Goal: Information Seeking & Learning: Learn about a topic

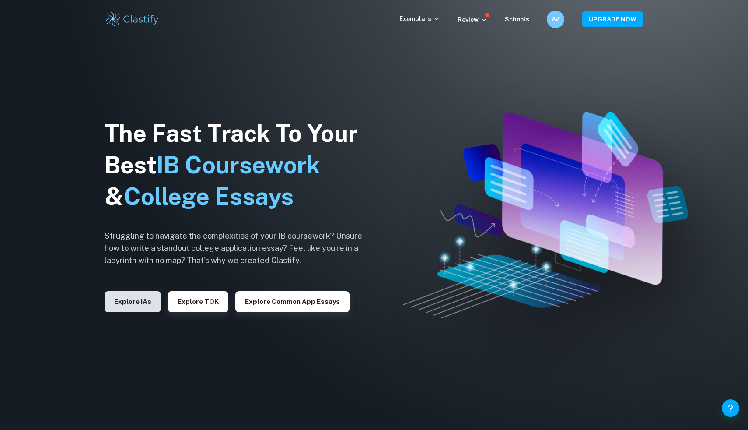
click at [147, 306] on button "Explore IAs" at bounding box center [133, 301] width 56 height 21
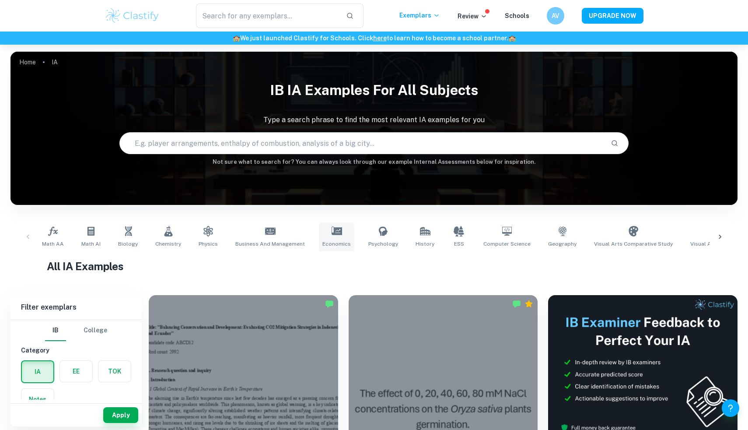
click at [320, 237] on link "Economics" at bounding box center [336, 236] width 35 height 29
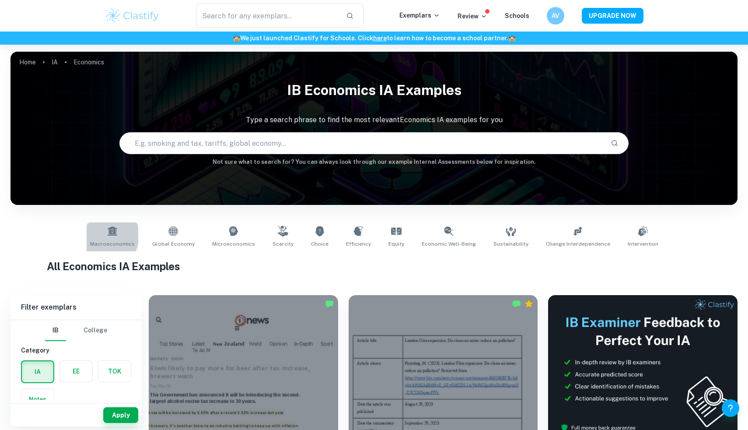
click at [110, 235] on link "Macroeconomics" at bounding box center [113, 236] width 52 height 29
type input "Macroeconomics"
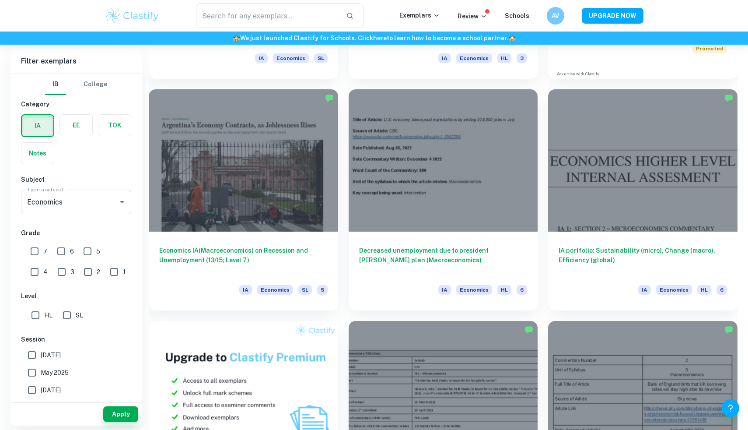
scroll to position [440, 0]
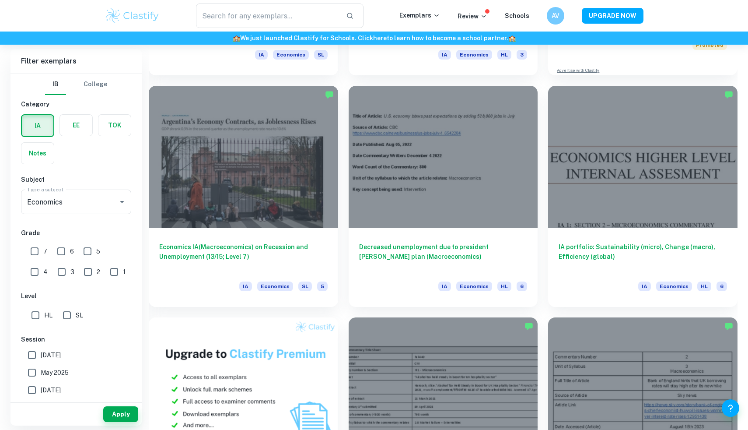
click at [38, 253] on input "7" at bounding box center [35, 251] width 18 height 18
checkbox input "true"
click at [108, 412] on button "Apply" at bounding box center [120, 414] width 35 height 16
